Goal: Task Accomplishment & Management: Use online tool/utility

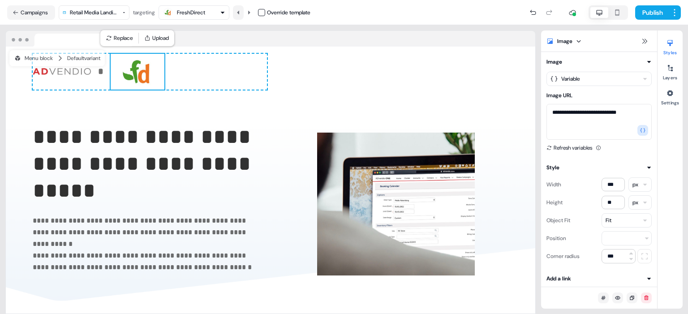
click at [238, 9] on button at bounding box center [238, 12] width 11 height 14
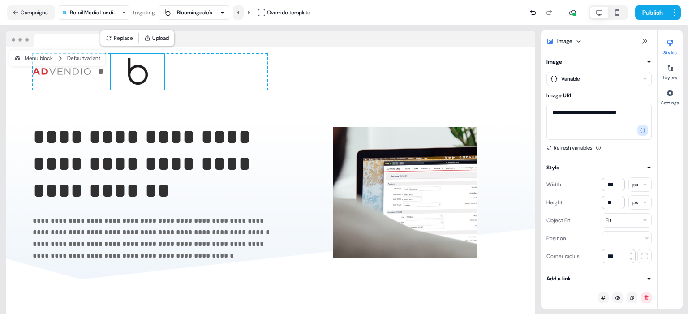
click at [238, 9] on button at bounding box center [238, 12] width 11 height 14
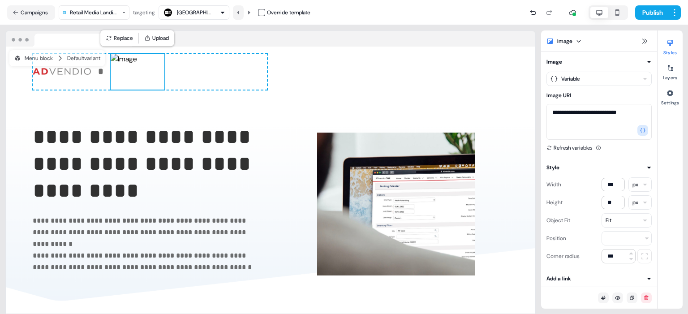
click at [238, 9] on button at bounding box center [238, 12] width 11 height 14
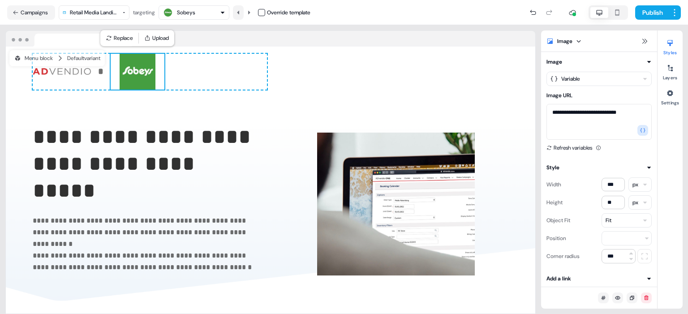
click at [238, 9] on button at bounding box center [238, 12] width 11 height 14
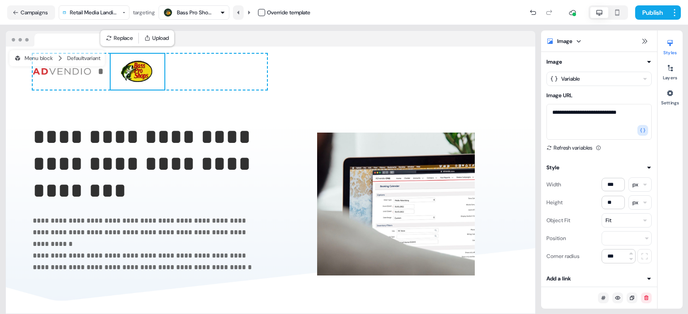
click at [238, 9] on button at bounding box center [238, 12] width 11 height 14
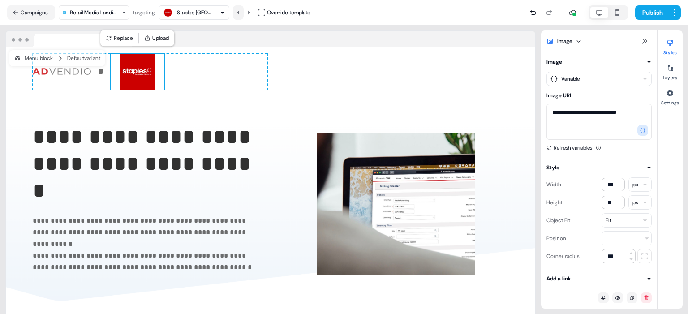
click at [238, 9] on button at bounding box center [238, 12] width 11 height 14
click at [249, 10] on icon at bounding box center [248, 12] width 5 height 5
click at [127, 56] on img at bounding box center [138, 72] width 54 height 36
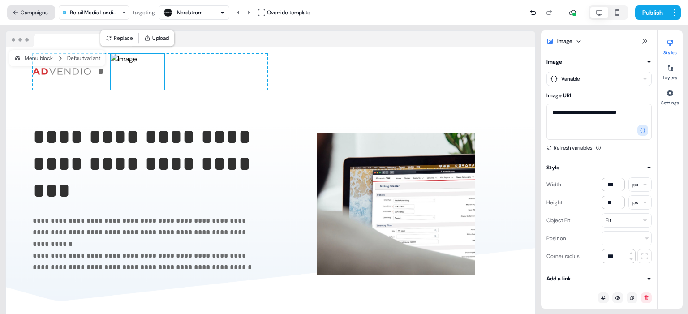
click at [27, 11] on button "Campaigns" at bounding box center [31, 12] width 48 height 14
